Goal: Register for event/course

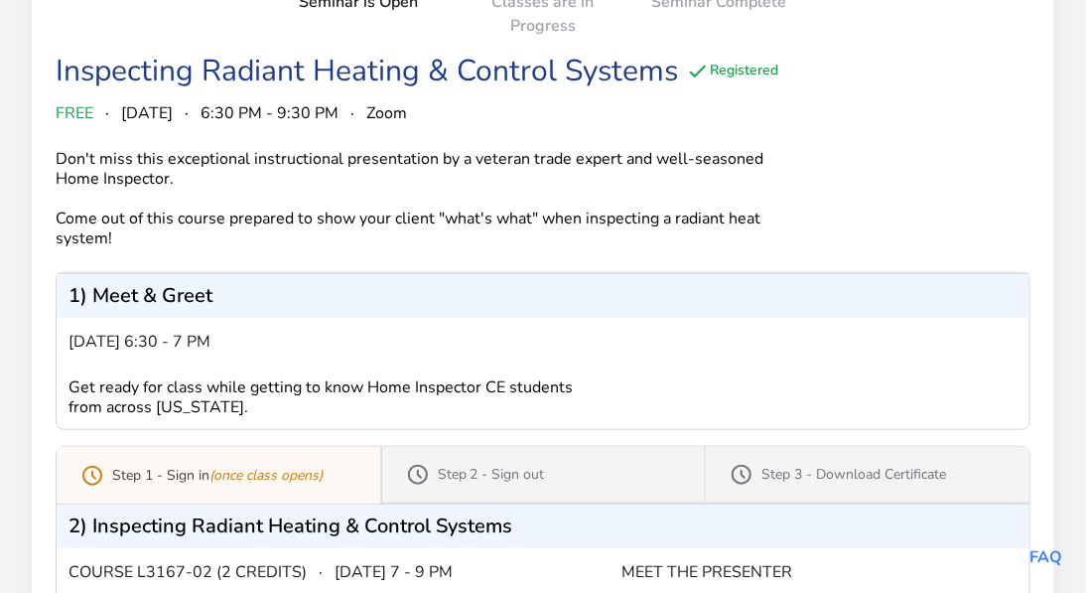
scroll to position [429, 0]
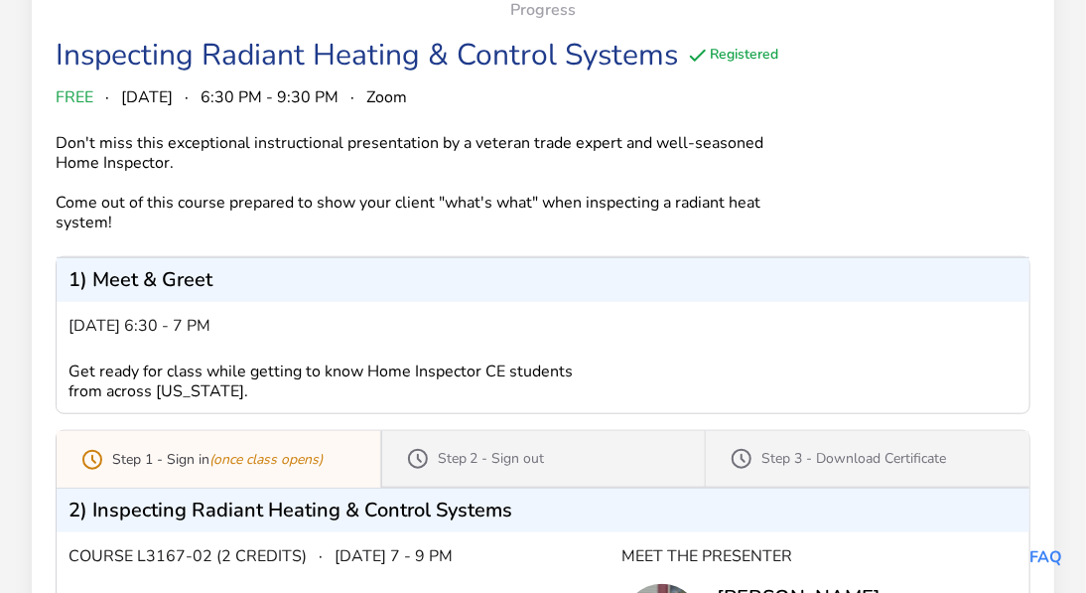
click at [141, 460] on p "Step 1 - Sign in (once class opens)" at bounding box center [217, 460] width 210 height 20
click at [117, 455] on p "Step 1 - Sign in (once class opens)" at bounding box center [217, 460] width 210 height 20
click at [282, 459] on icon "(once class opens)" at bounding box center [265, 459] width 113 height 19
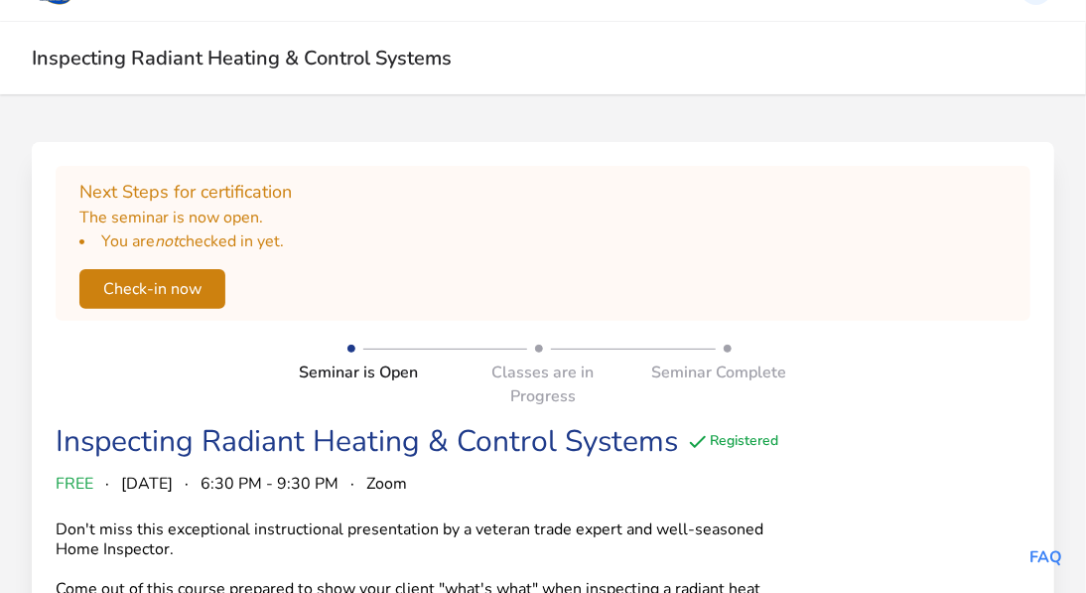
scroll to position [0, 0]
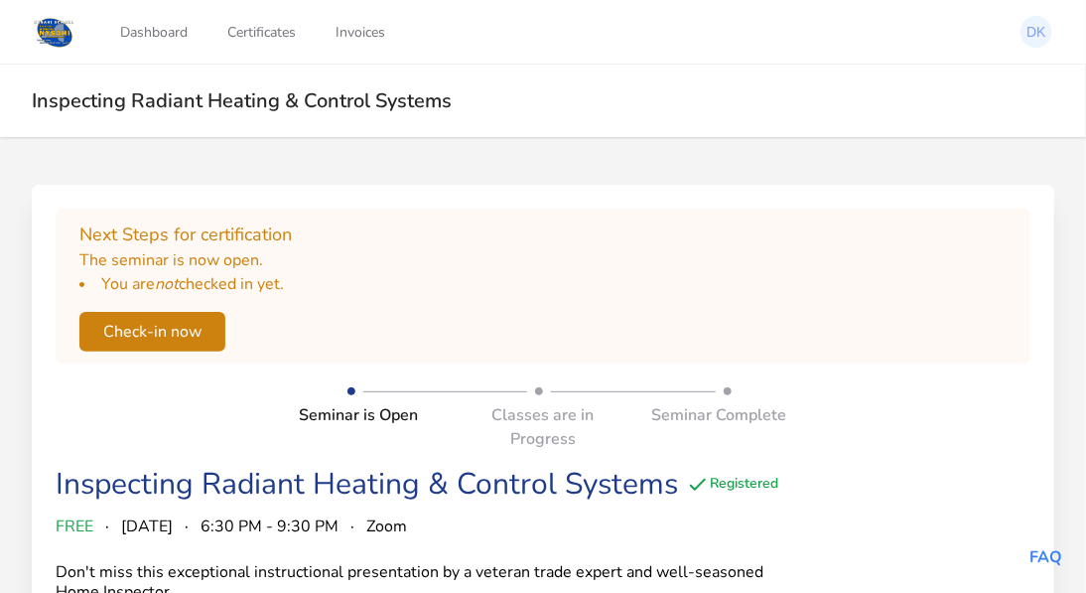
click at [148, 332] on button "Check-in now" at bounding box center [152, 332] width 146 height 40
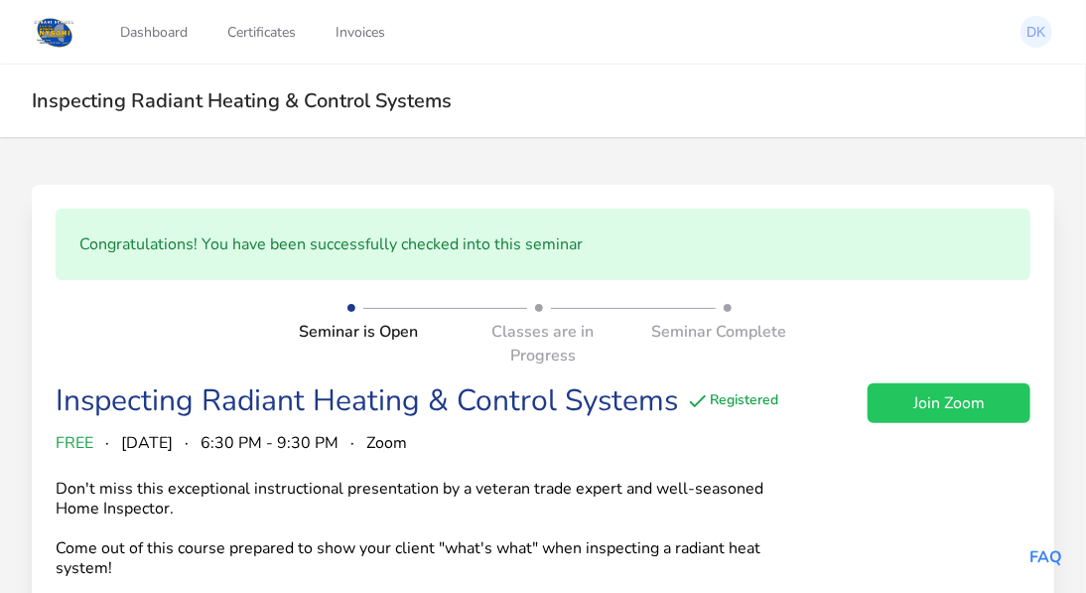
click at [935, 403] on link "Join Zoom" at bounding box center [949, 403] width 163 height 40
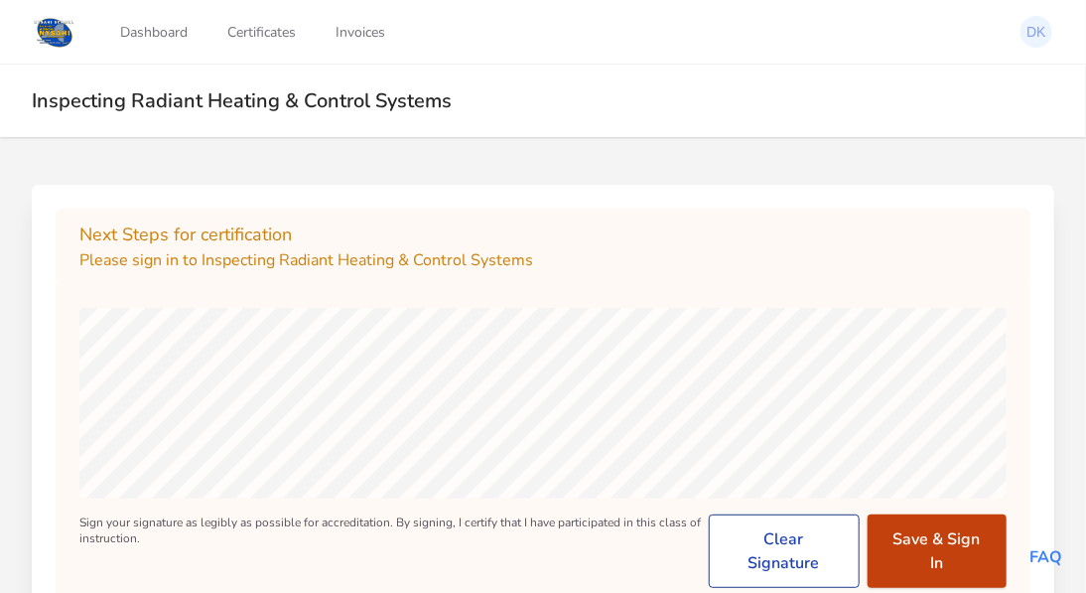
click at [947, 551] on button "Save & Sign In" at bounding box center [937, 550] width 139 height 73
